Goal: Browse casually

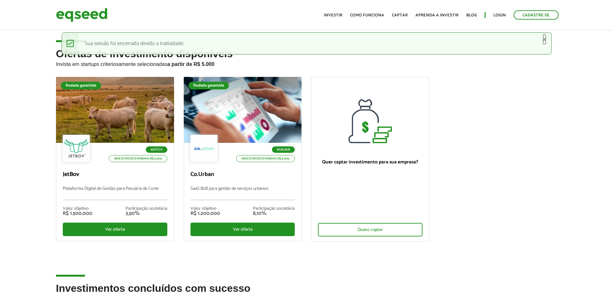
click at [544, 39] on link "×" at bounding box center [545, 39] width 4 height 7
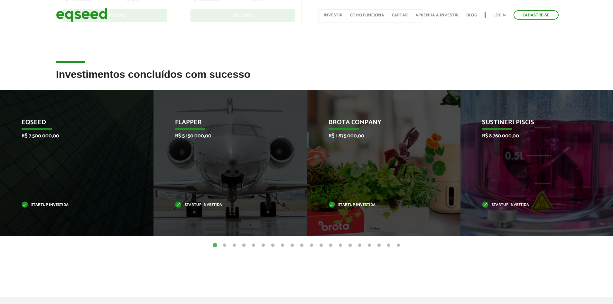
scroll to position [225, 0]
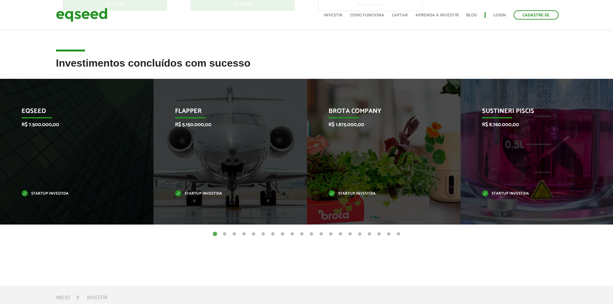
click at [226, 234] on button "2" at bounding box center [224, 234] width 6 height 6
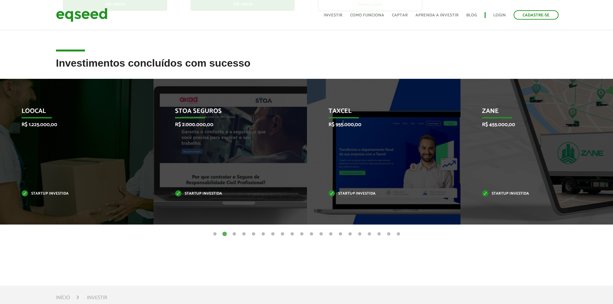
click at [234, 234] on button "3" at bounding box center [234, 234] width 6 height 6
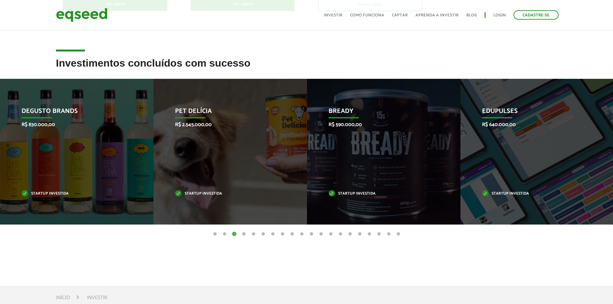
click at [243, 234] on button "4" at bounding box center [244, 234] width 6 height 6
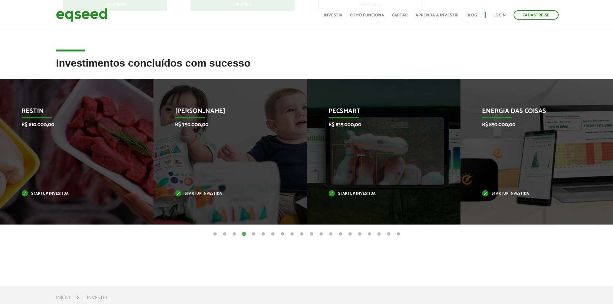
click at [253, 234] on button "5" at bounding box center [253, 234] width 6 height 6
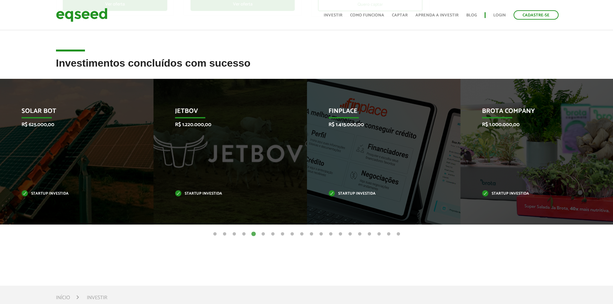
click at [262, 235] on button "6" at bounding box center [263, 234] width 6 height 6
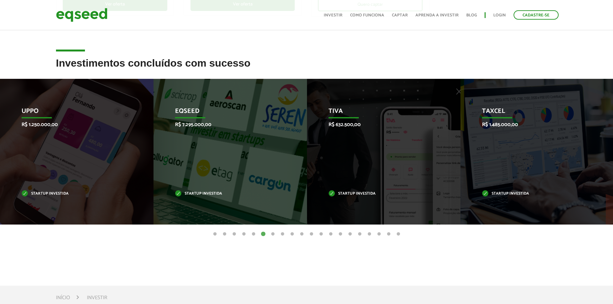
click at [272, 235] on button "7" at bounding box center [273, 234] width 6 height 6
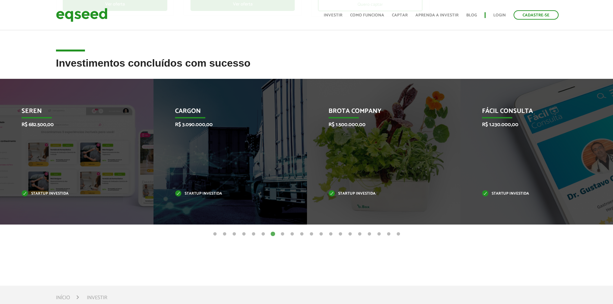
click at [282, 236] on button "8" at bounding box center [282, 234] width 6 height 6
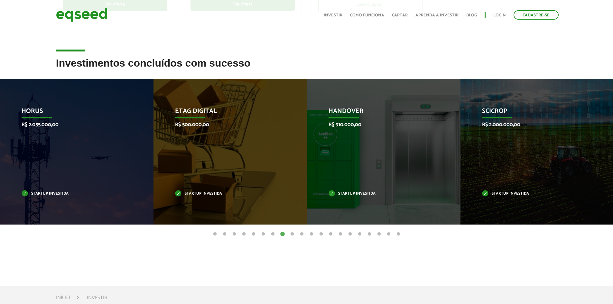
click at [292, 235] on button "9" at bounding box center [292, 234] width 6 height 6
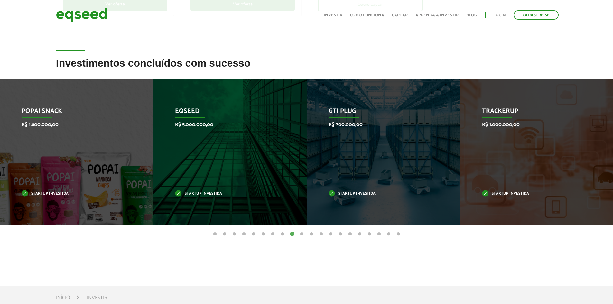
click at [302, 235] on button "10" at bounding box center [302, 234] width 6 height 6
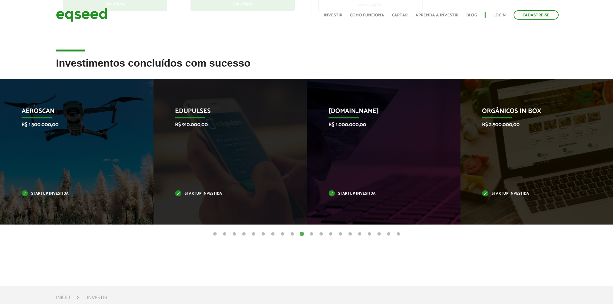
click at [312, 236] on button "11" at bounding box center [311, 234] width 6 height 6
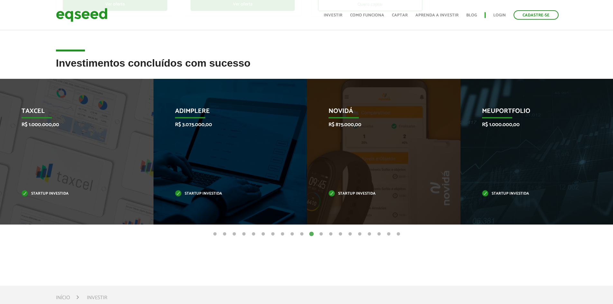
click at [321, 236] on button "12" at bounding box center [321, 234] width 6 height 6
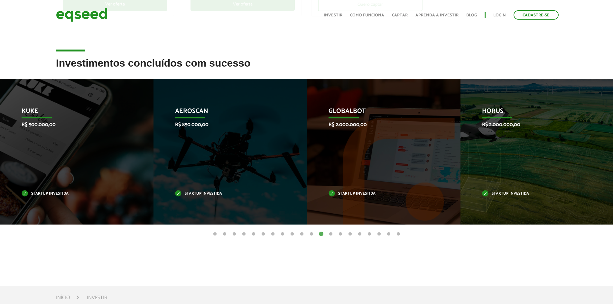
click at [331, 234] on button "13" at bounding box center [331, 234] width 6 height 6
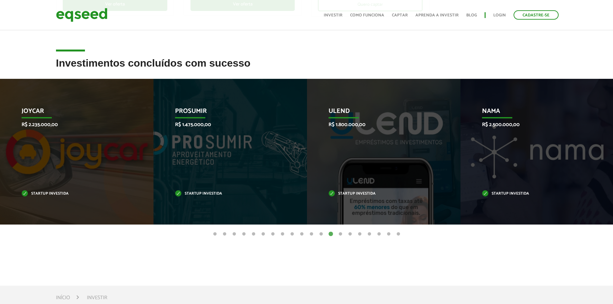
click at [347, 236] on button "15" at bounding box center [350, 234] width 6 height 6
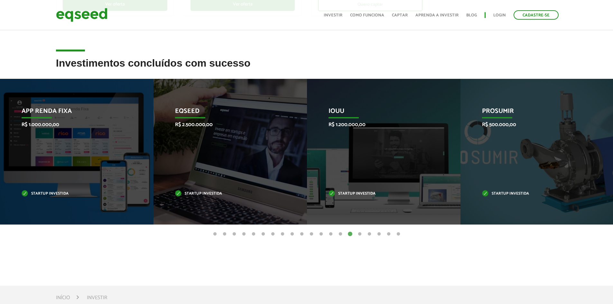
click at [341, 236] on button "14" at bounding box center [340, 234] width 6 height 6
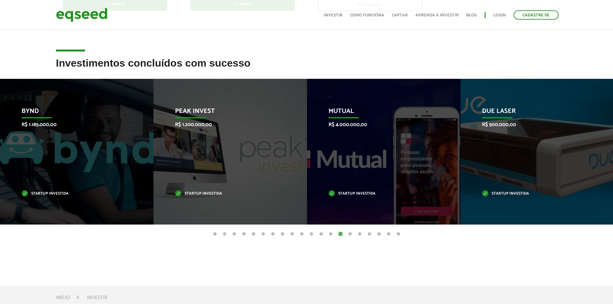
click at [358, 234] on button "16" at bounding box center [360, 234] width 6 height 6
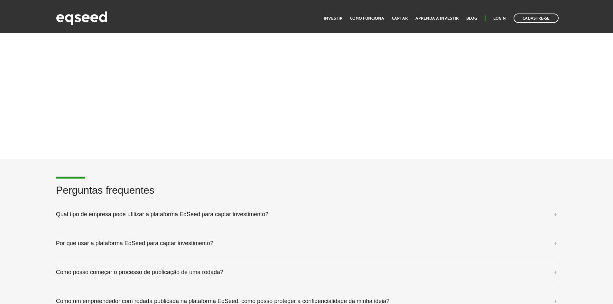
scroll to position [1384, 0]
